Goal: Information Seeking & Learning: Check status

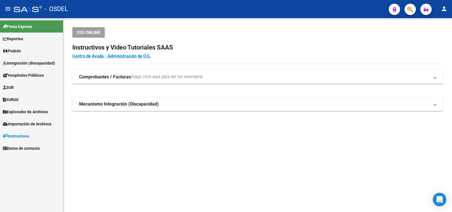
click at [14, 49] on span "Padrón" at bounding box center [12, 51] width 18 height 6
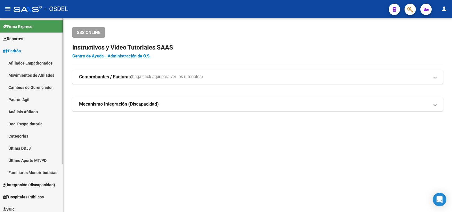
click at [18, 110] on link "Análisis Afiliado" at bounding box center [31, 111] width 63 height 12
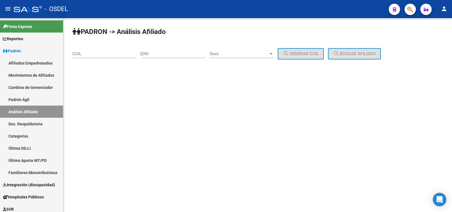
drag, startPoint x: 160, startPoint y: 50, endPoint x: 164, endPoint y: 50, distance: 4.0
click at [161, 50] on div "DNI" at bounding box center [174, 52] width 64 height 12
type input "18493919"
click at [274, 53] on div at bounding box center [271, 53] width 5 height 5
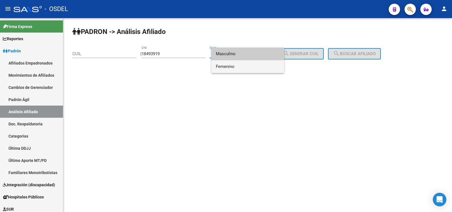
click at [225, 65] on span "Femenino" at bounding box center [248, 66] width 64 height 13
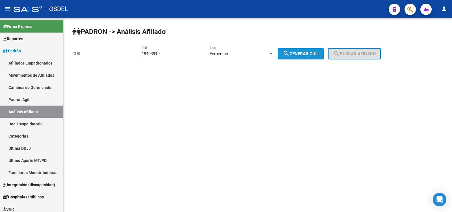
click at [314, 50] on button "search Generar CUIL" at bounding box center [301, 53] width 46 height 11
type input "27-18493919-9"
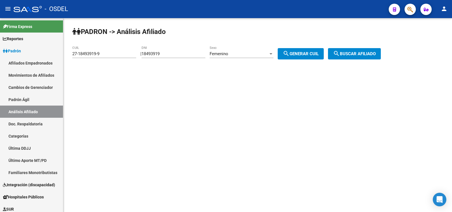
click at [363, 52] on span "search Buscar afiliado" at bounding box center [354, 53] width 43 height 5
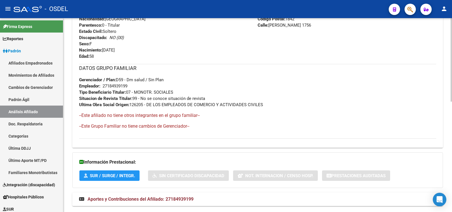
scroll to position [256, 0]
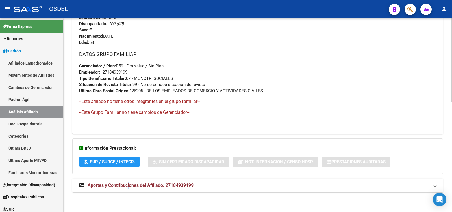
click at [129, 184] on span "Aportes y Contribuciones del Afiliado: 27184939199" at bounding box center [141, 184] width 106 height 5
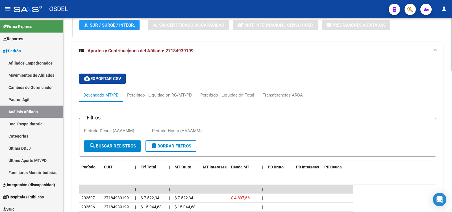
scroll to position [316, 0]
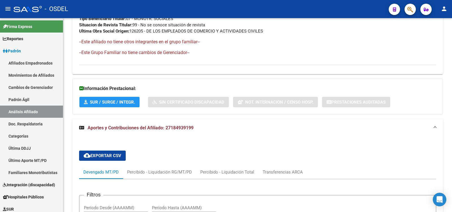
click at [436, 12] on mat-toolbar "menu - OSDEL person" at bounding box center [226, 9] width 452 height 18
click at [346, 5] on div "- OSDEL" at bounding box center [199, 9] width 371 height 12
click at [444, 9] on mat-icon "person" at bounding box center [444, 8] width 7 height 7
click at [434, 36] on button "exit_to_app Salir" at bounding box center [433, 38] width 34 height 14
